Goal: Information Seeking & Learning: Learn about a topic

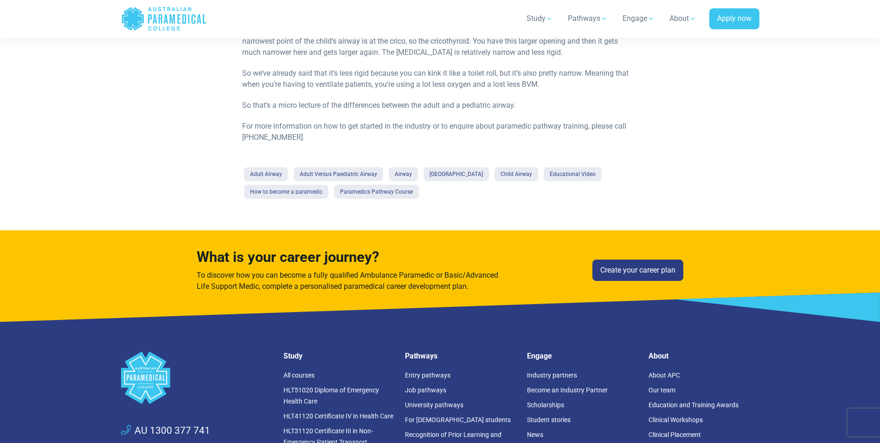
scroll to position [464, 0]
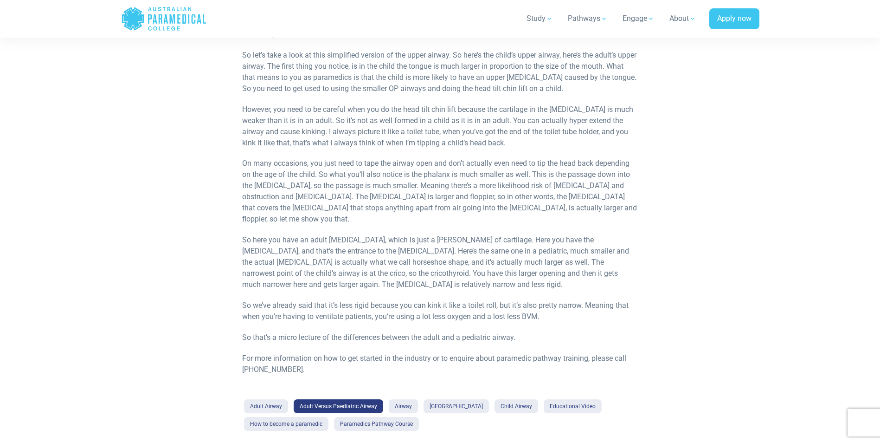
click at [337, 399] on link "Adult Versus Paediatric Airway" at bounding box center [339, 406] width 90 height 14
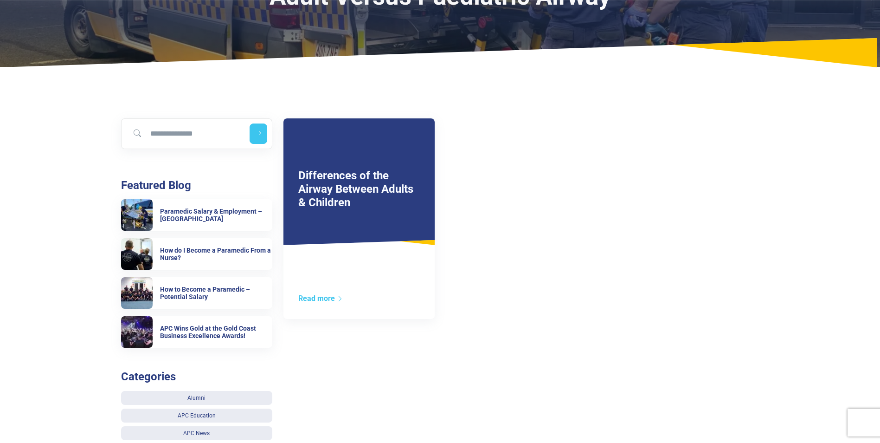
scroll to position [46, 0]
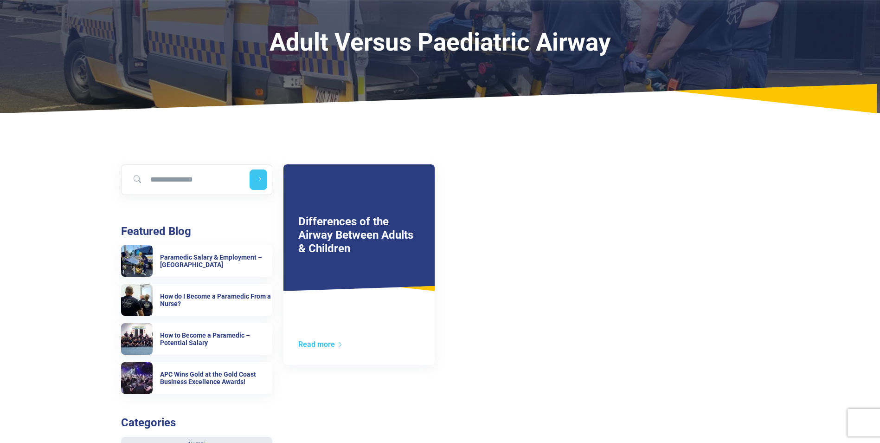
click at [323, 338] on div "Differences of the Airway Between Adults & Children Read more" at bounding box center [358, 264] width 151 height 200
click at [322, 345] on link "Read more" at bounding box center [320, 344] width 45 height 9
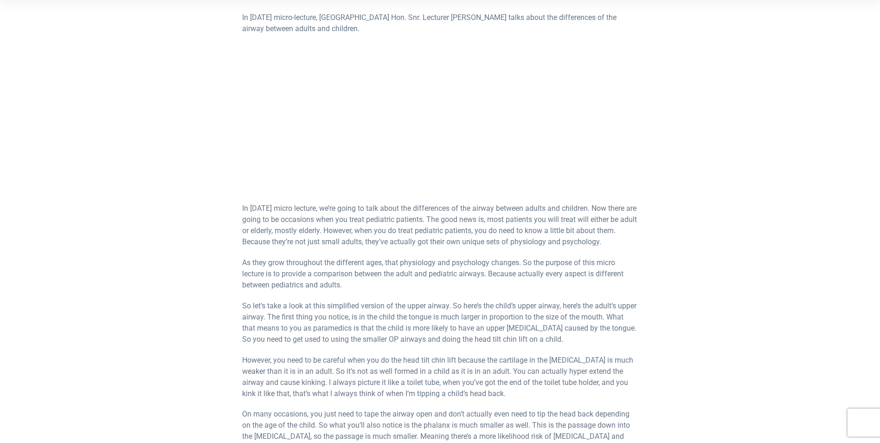
scroll to position [186, 0]
